Goal: Transaction & Acquisition: Purchase product/service

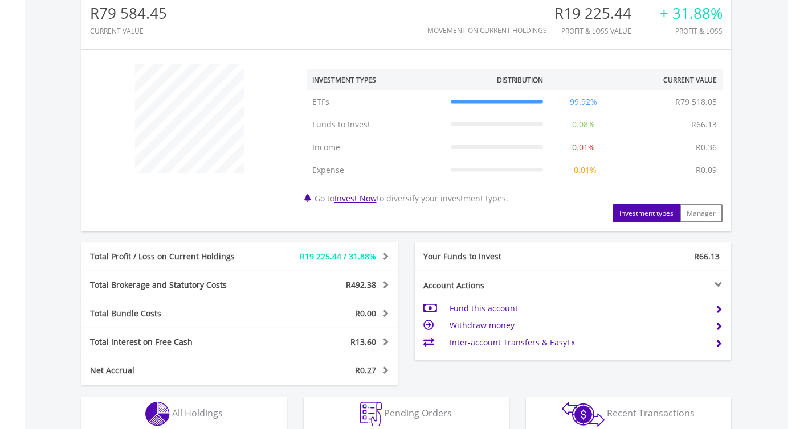
scroll to position [457, 0]
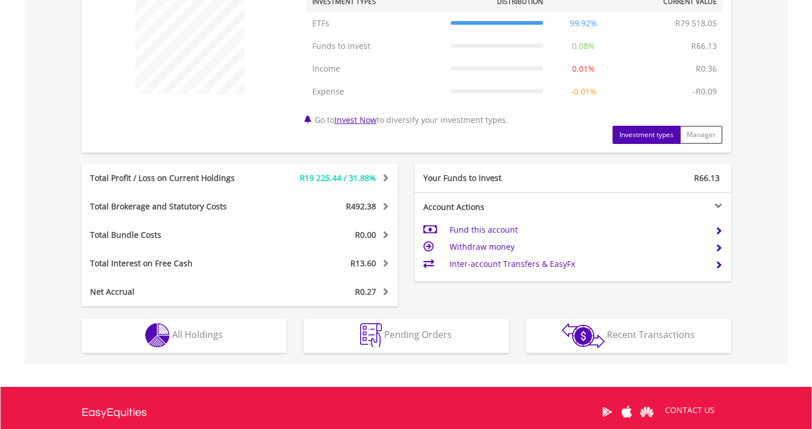
click at [501, 226] on td "Fund this account" at bounding box center [577, 230] width 256 height 17
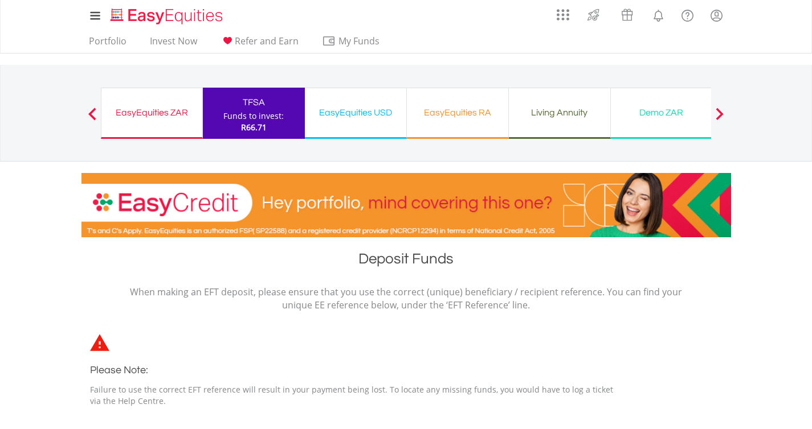
click at [134, 112] on div "EasyEquities ZAR" at bounding box center [151, 113] width 87 height 16
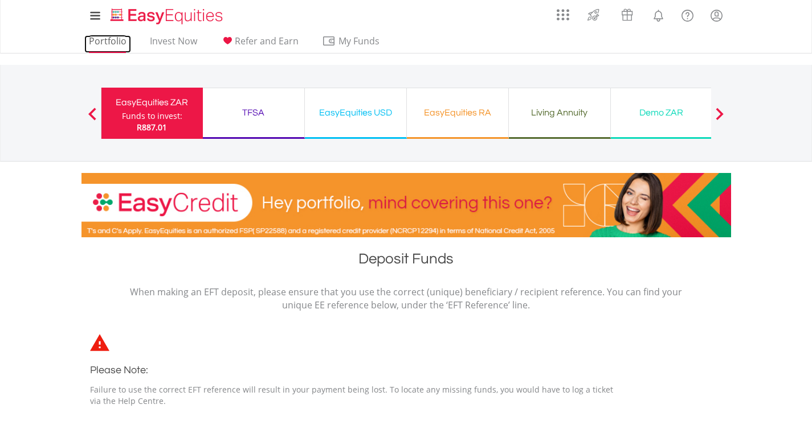
click at [111, 39] on link "Portfolio" at bounding box center [107, 44] width 47 height 18
